Goal: Task Accomplishment & Management: Manage account settings

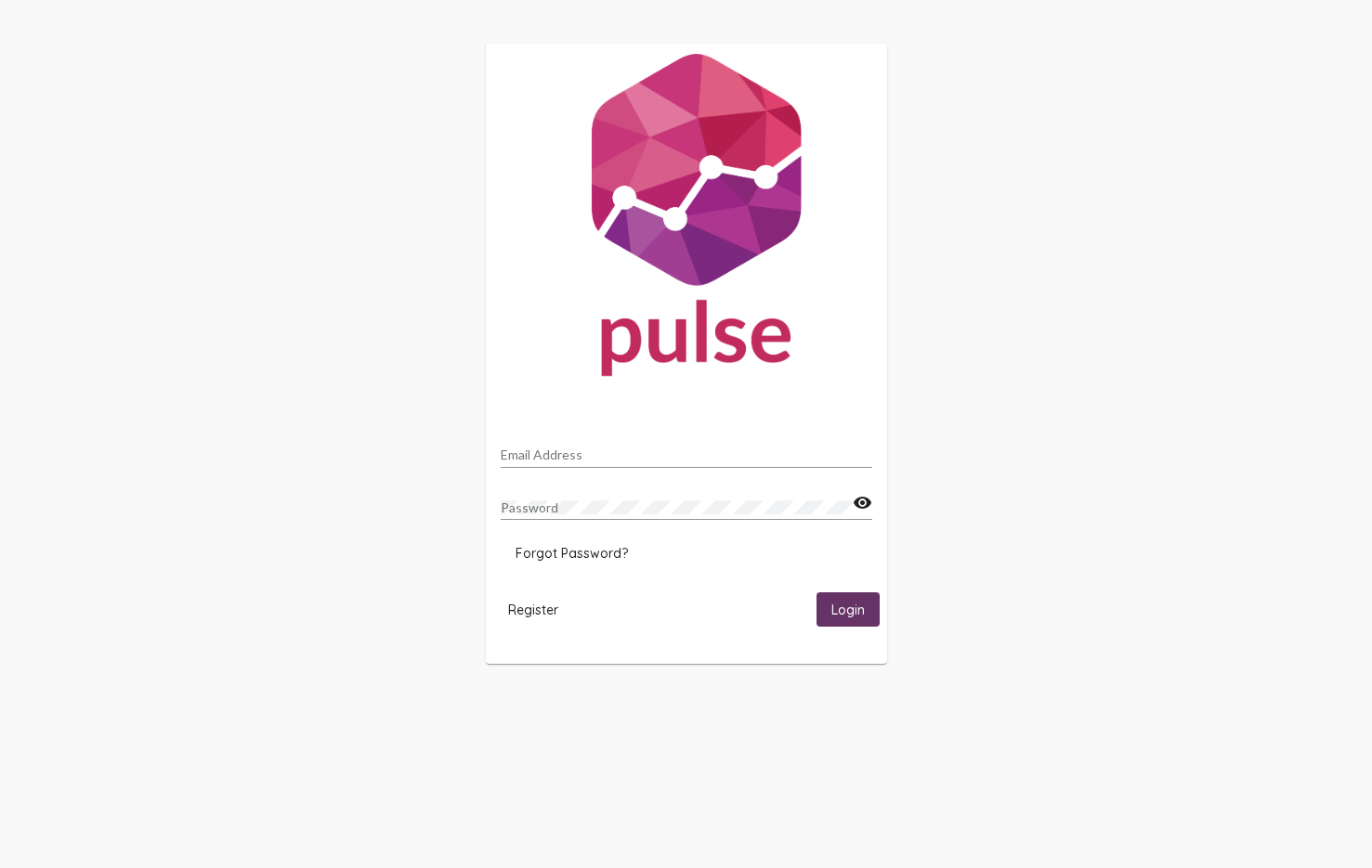
click at [561, 453] on input "Email Address" at bounding box center [686, 454] width 371 height 14
type input "[EMAIL_ADDRESS][DOMAIN_NAME]"
click at [535, 610] on span "Register" at bounding box center [534, 610] width 50 height 16
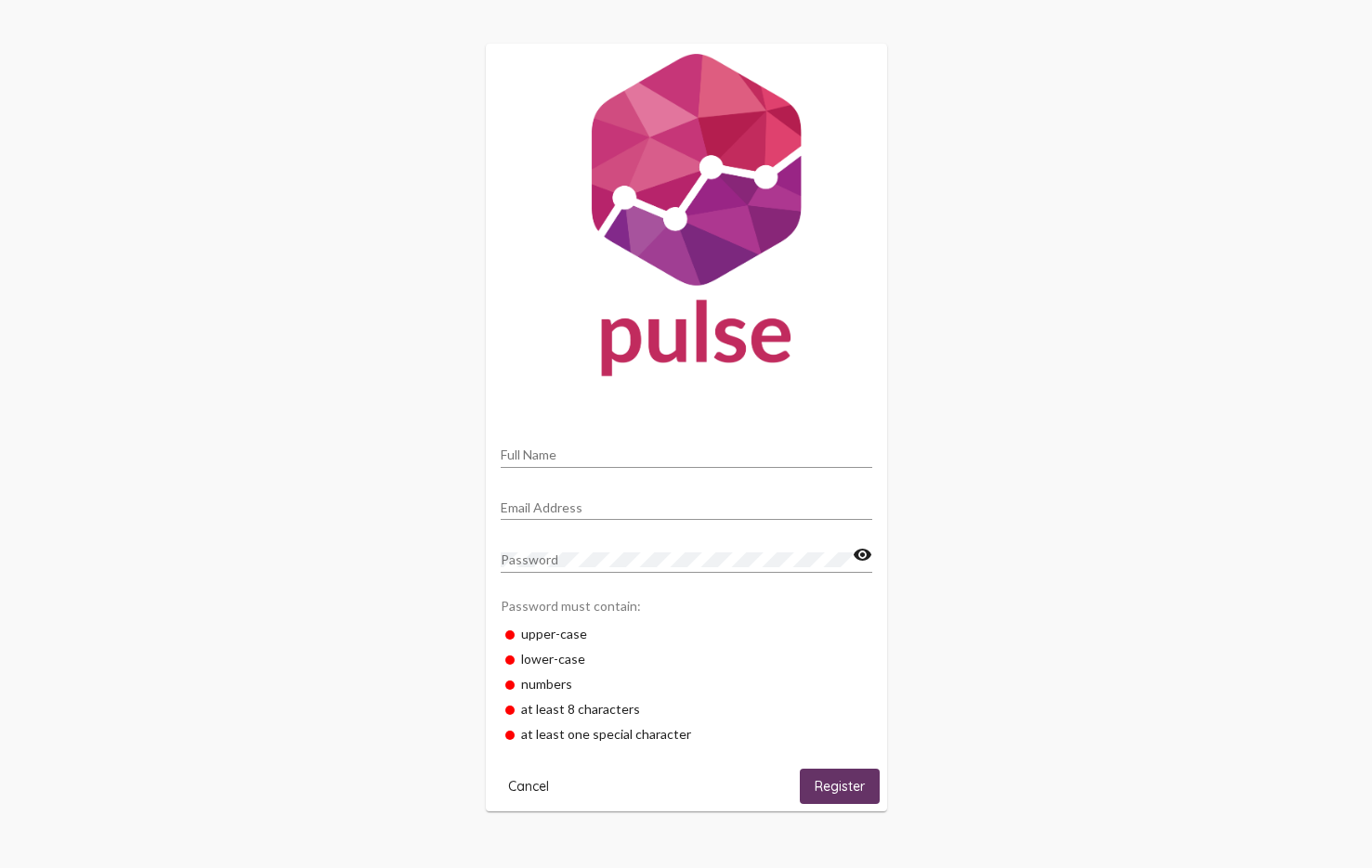
click at [556, 460] on input "Full Name" at bounding box center [686, 454] width 371 height 14
click at [475, 427] on div "Corey Full Name Email Address Password visibility Password must contain: upper-…" at bounding box center [686, 427] width 1372 height 855
type input "Corey Lansing"
click at [573, 505] on input "Email Address" at bounding box center [686, 507] width 371 height 14
type input "[EMAIL_ADDRESS][DOMAIN_NAME]"
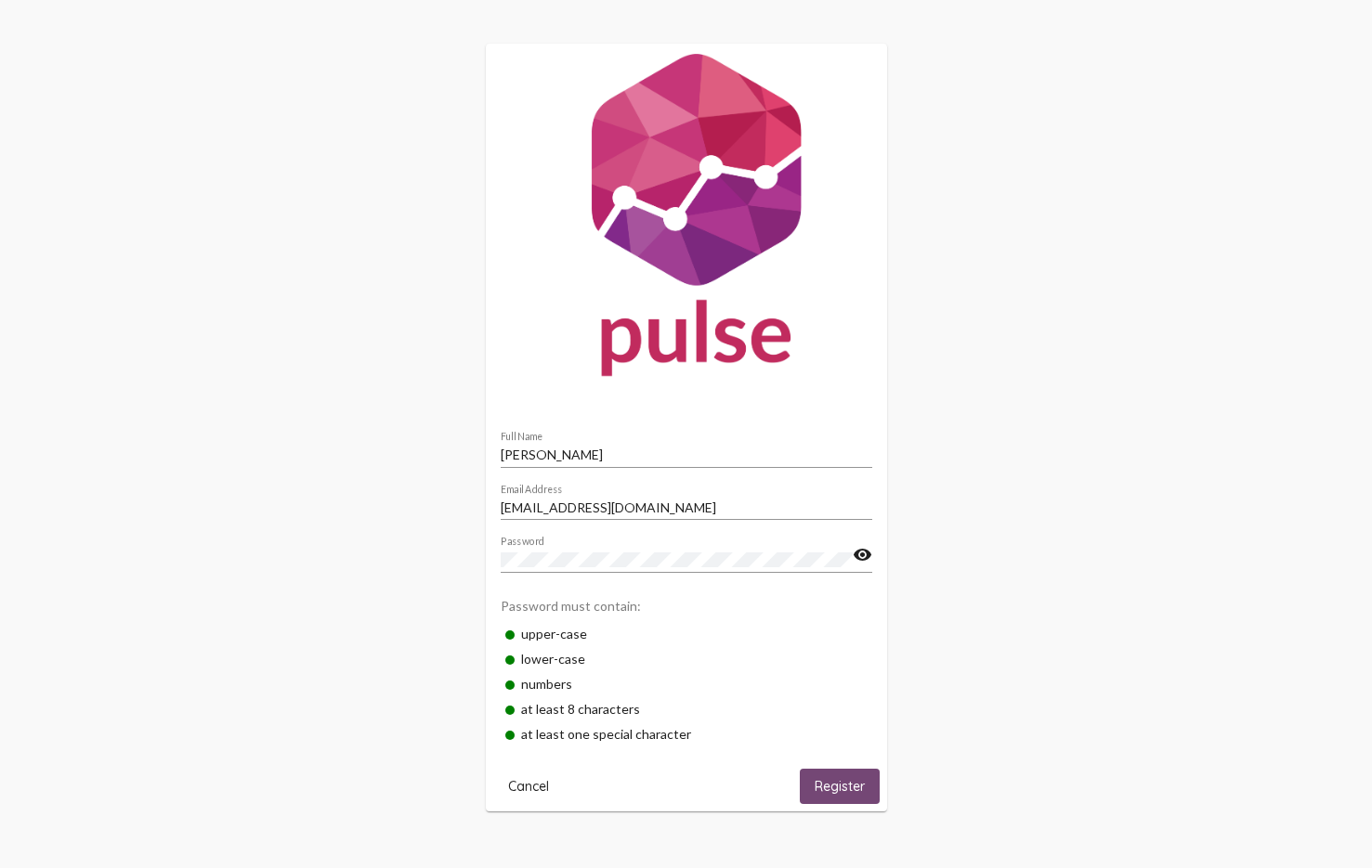
click at [838, 791] on span "Register" at bounding box center [839, 787] width 50 height 16
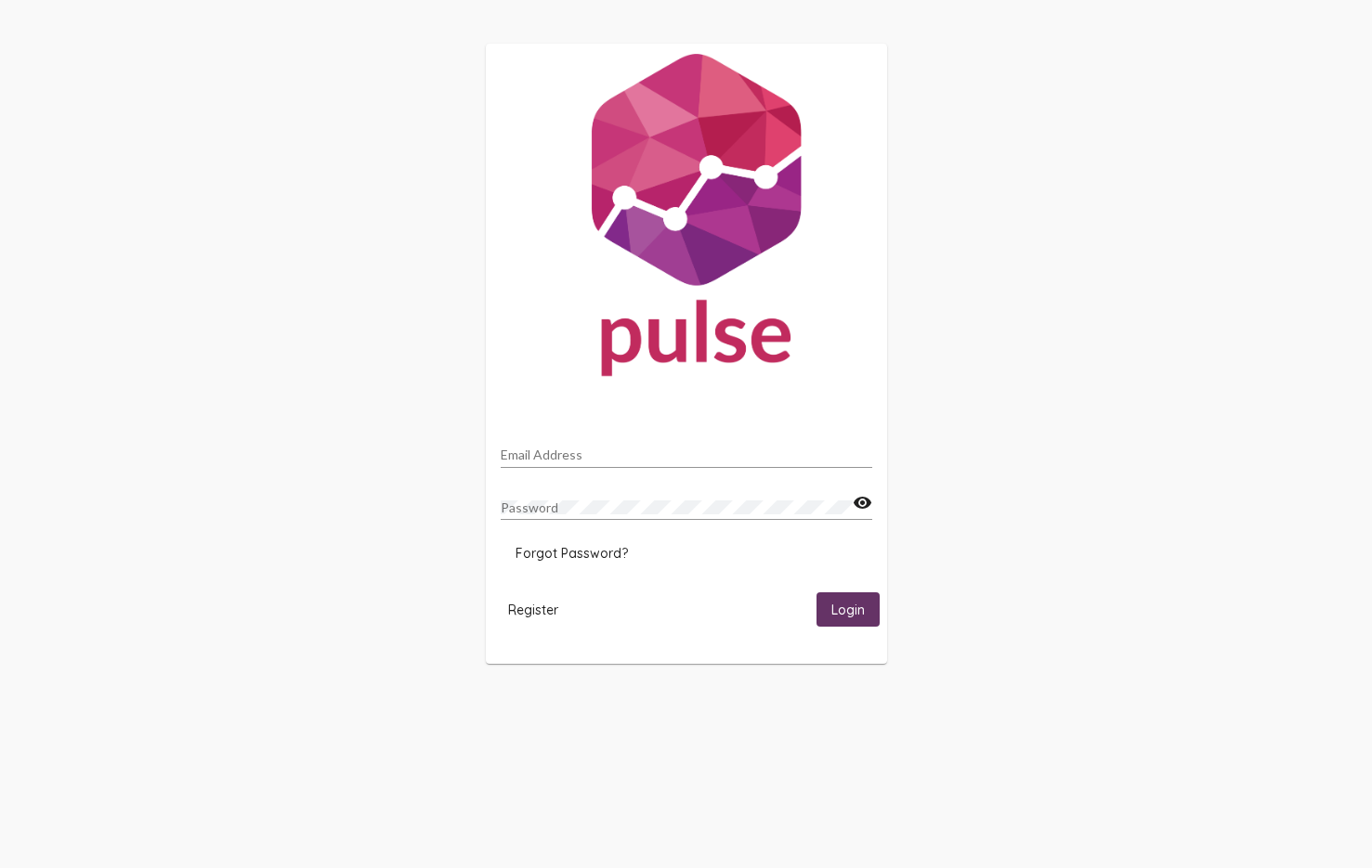
click at [560, 453] on input "Email Address" at bounding box center [686, 454] width 371 height 14
type input "[EMAIL_ADDRESS][DOMAIN_NAME]"
click at [576, 556] on span "Forgot Password?" at bounding box center [571, 553] width 112 height 16
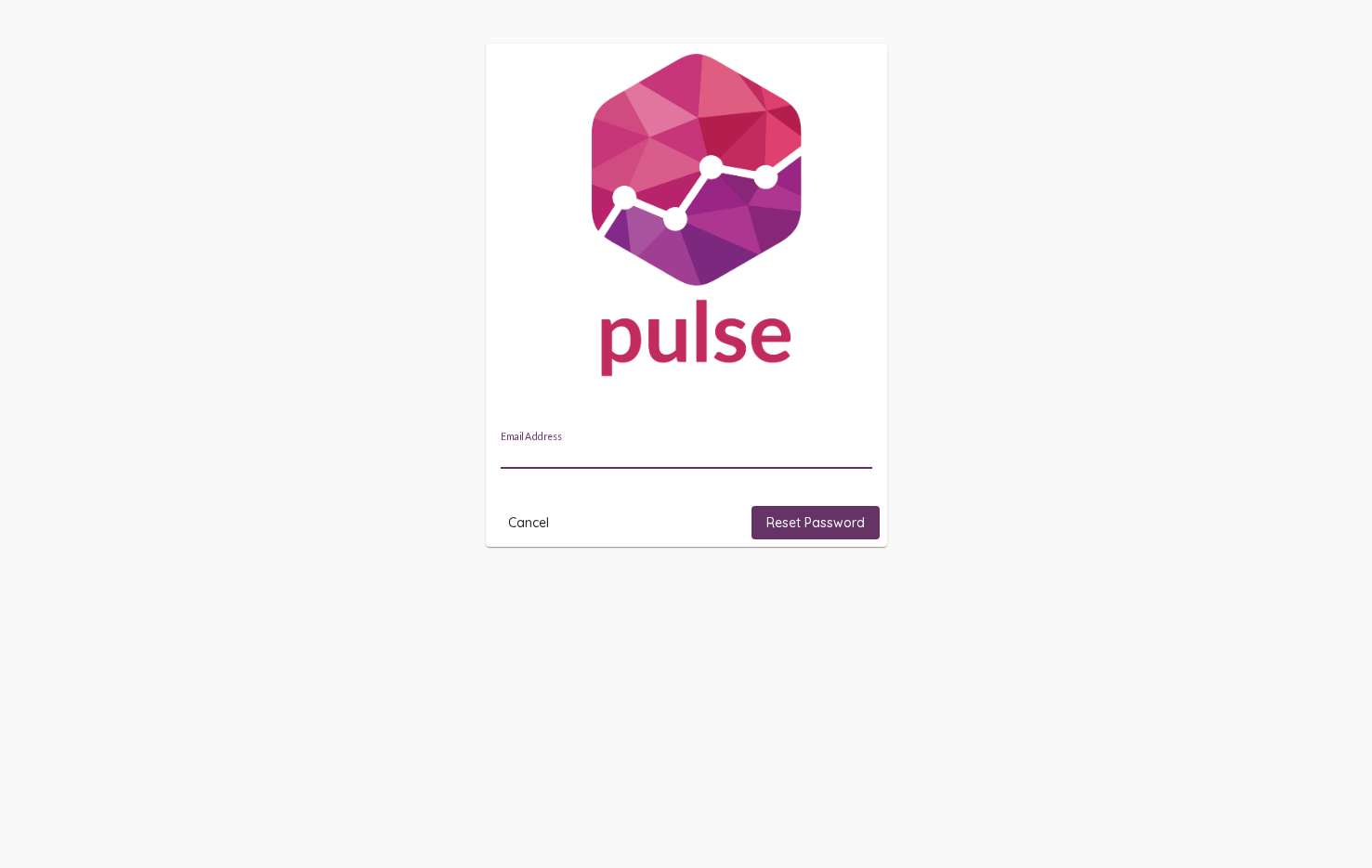
click at [575, 448] on input "Email Address" at bounding box center [686, 454] width 371 height 14
type input "[EMAIL_ADDRESS][DOMAIN_NAME]"
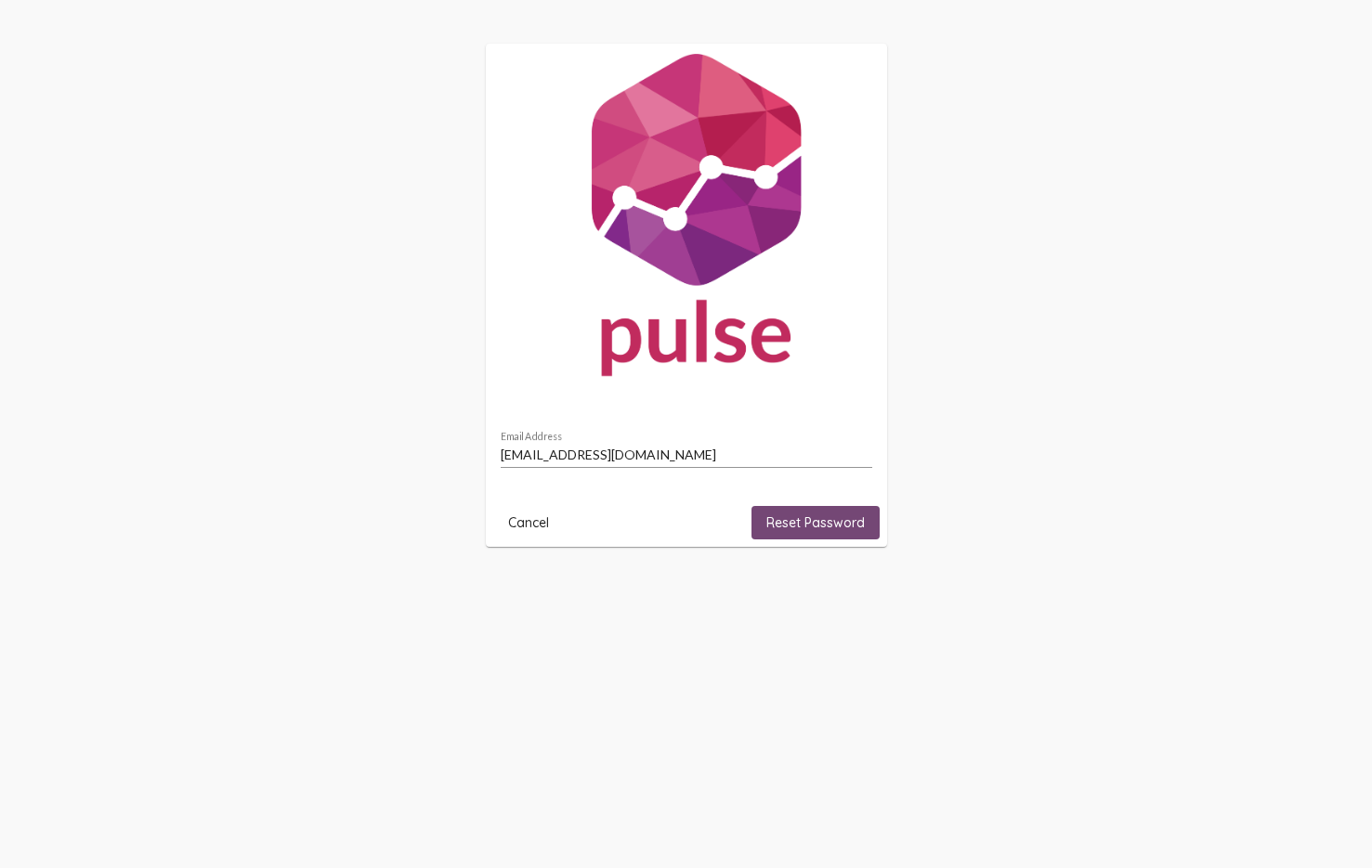
click at [820, 524] on span "Reset Password" at bounding box center [815, 522] width 98 height 16
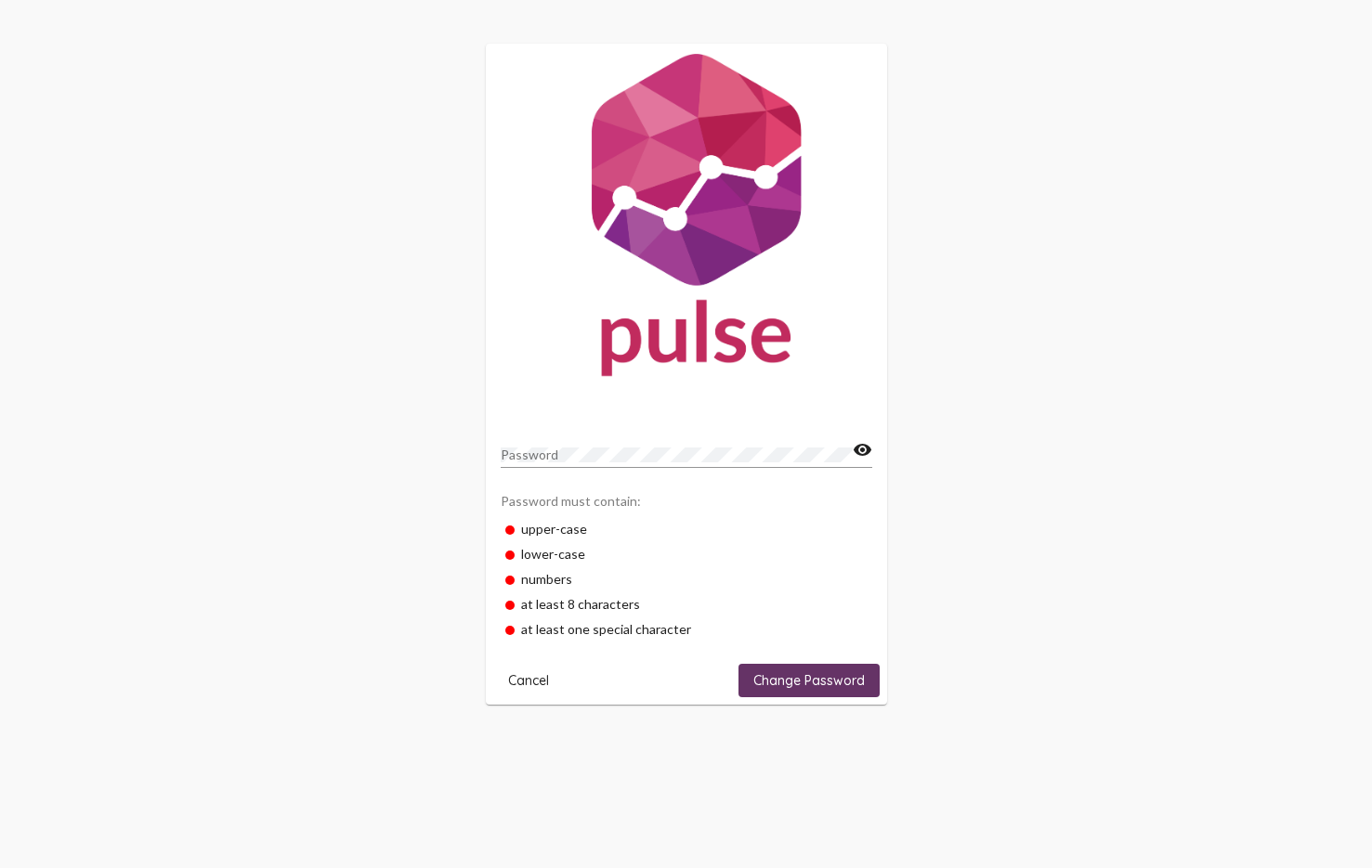
click at [536, 464] on div "Password" at bounding box center [676, 450] width 352 height 37
click at [809, 683] on span "Change Password" at bounding box center [809, 680] width 112 height 16
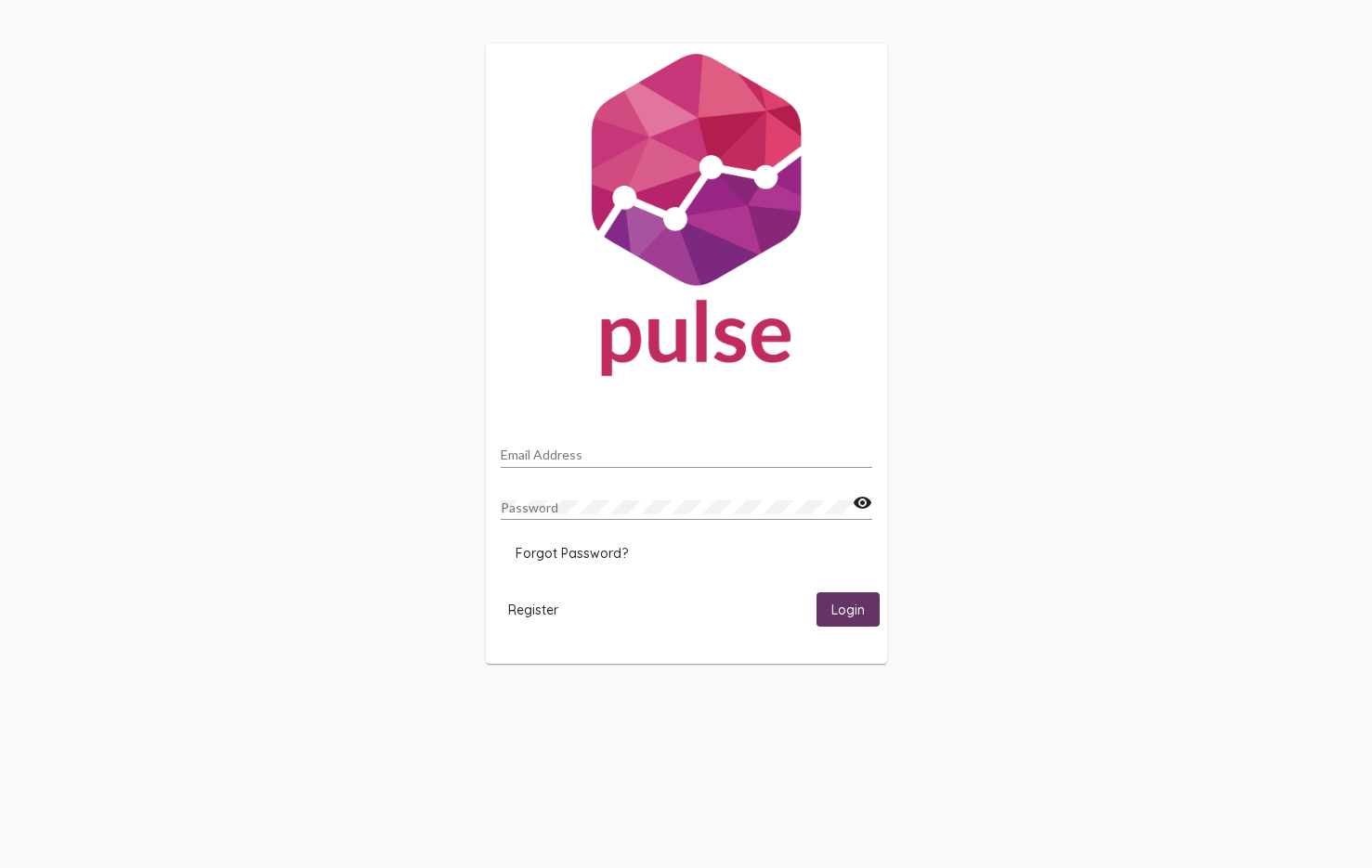
click at [578, 444] on div "Email Address" at bounding box center [686, 450] width 371 height 37
click at [578, 449] on input "Email Address" at bounding box center [686, 454] width 371 height 14
type input "[EMAIL_ADDRESS][DOMAIN_NAME]"
click at [854, 610] on span "Login" at bounding box center [848, 610] width 34 height 16
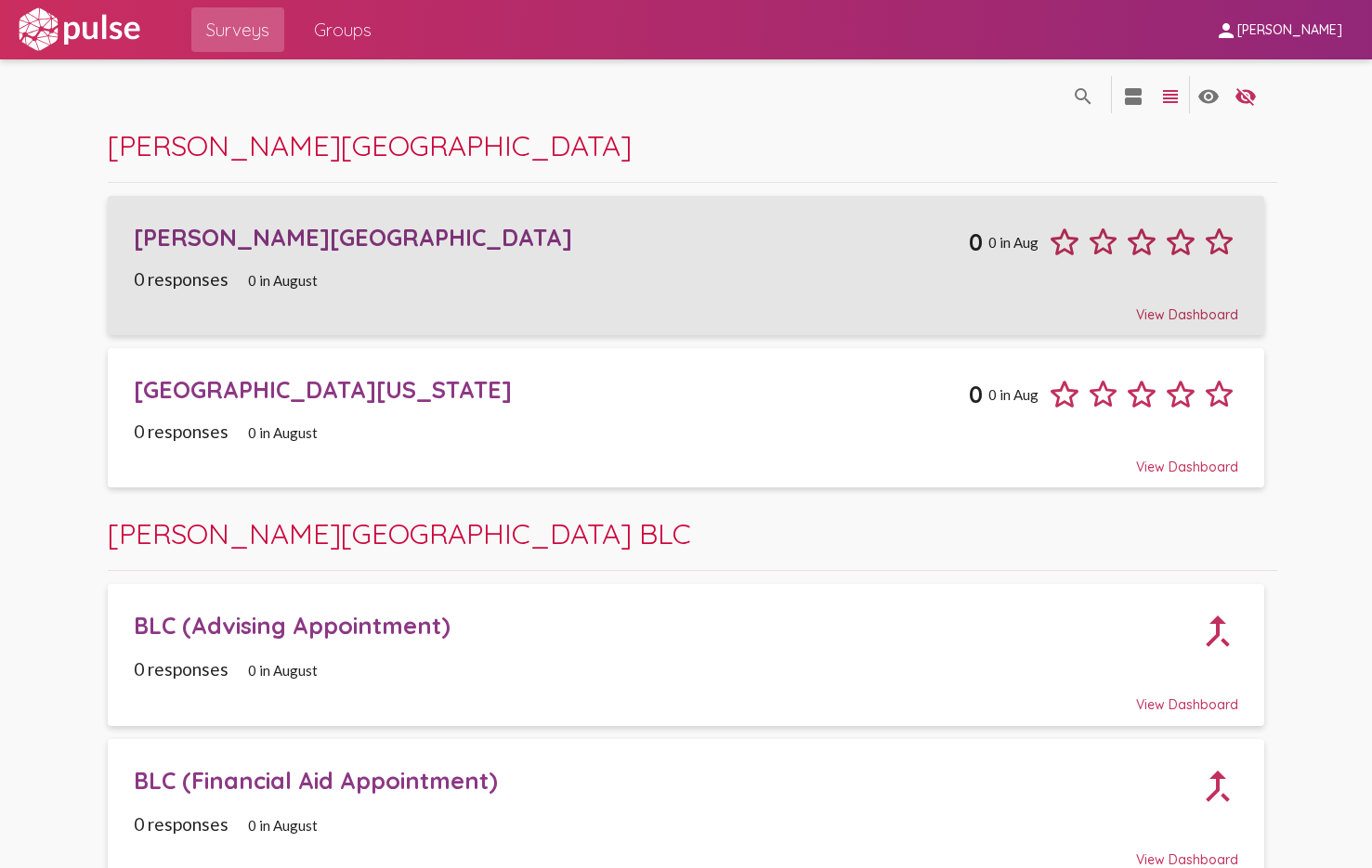
click at [523, 272] on div "0 responses 0 in August" at bounding box center [686, 279] width 1105 height 21
